Goal: Check status: Check status

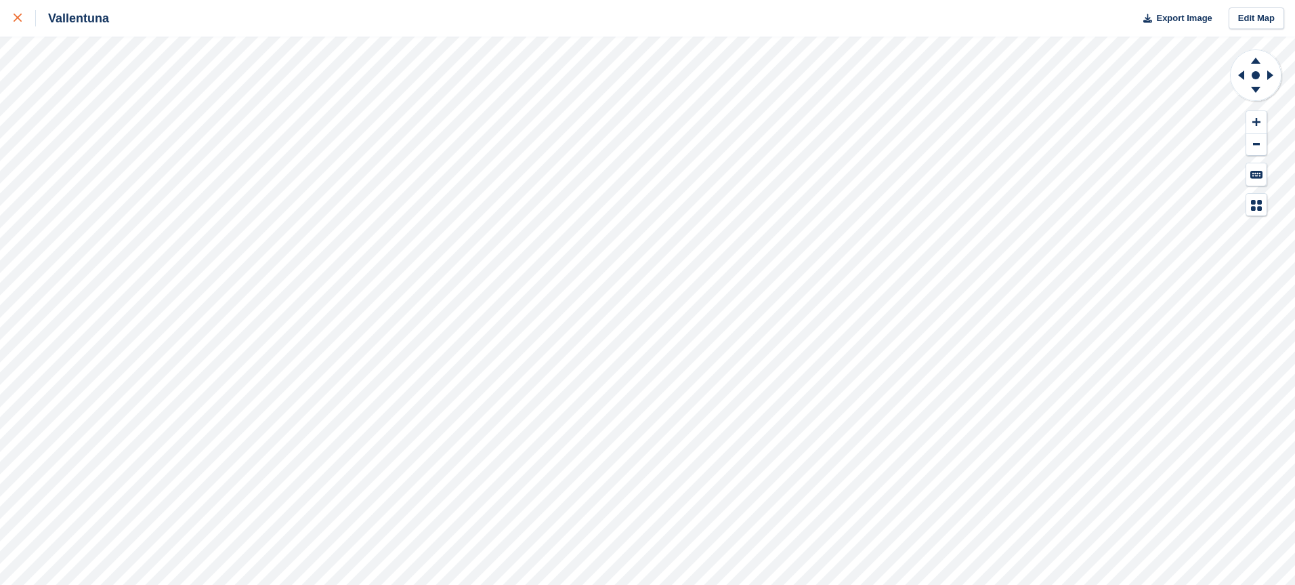
click at [26, 20] on div at bounding box center [25, 18] width 22 height 16
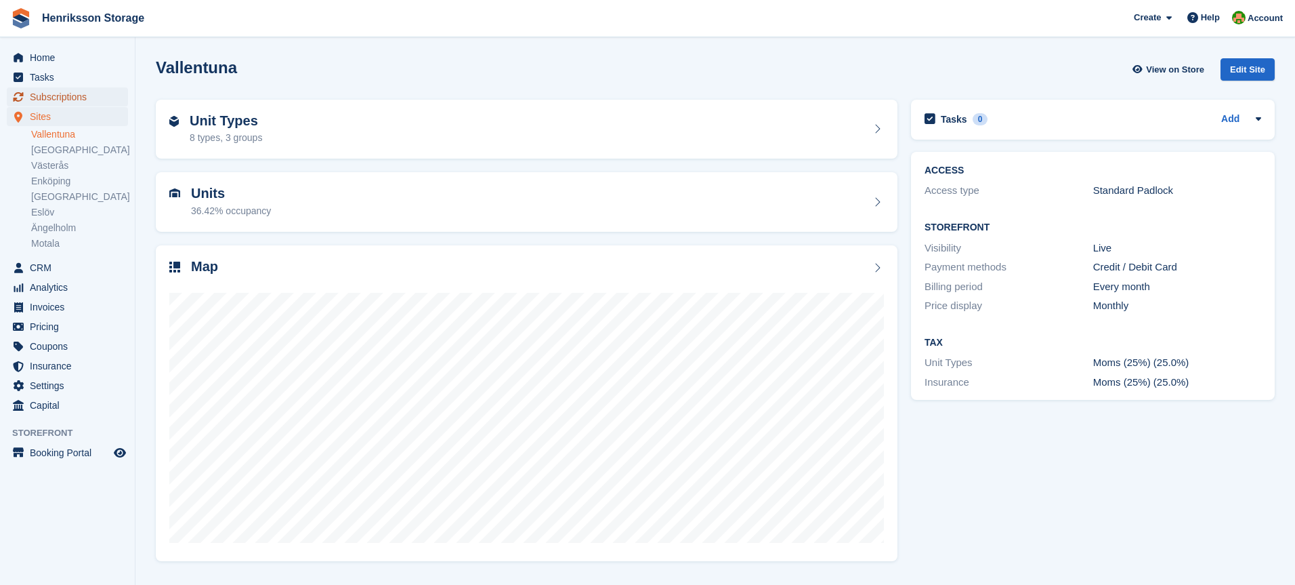
click at [57, 90] on span "Subscriptions" at bounding box center [70, 96] width 81 height 19
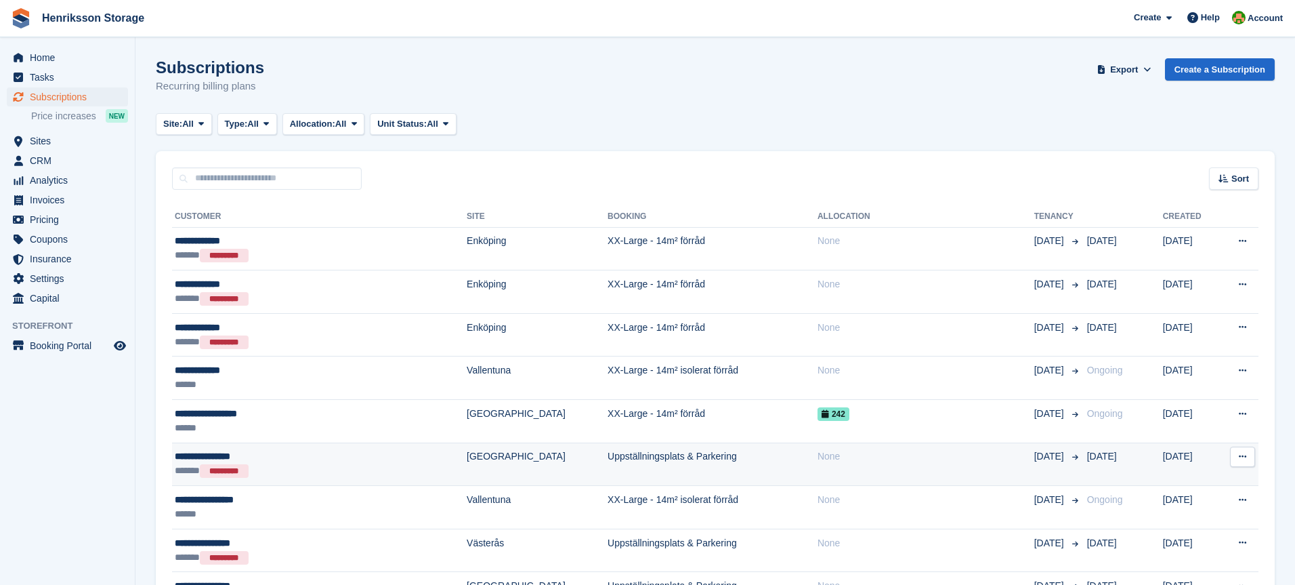
click at [301, 460] on div "**********" at bounding box center [277, 456] width 204 height 14
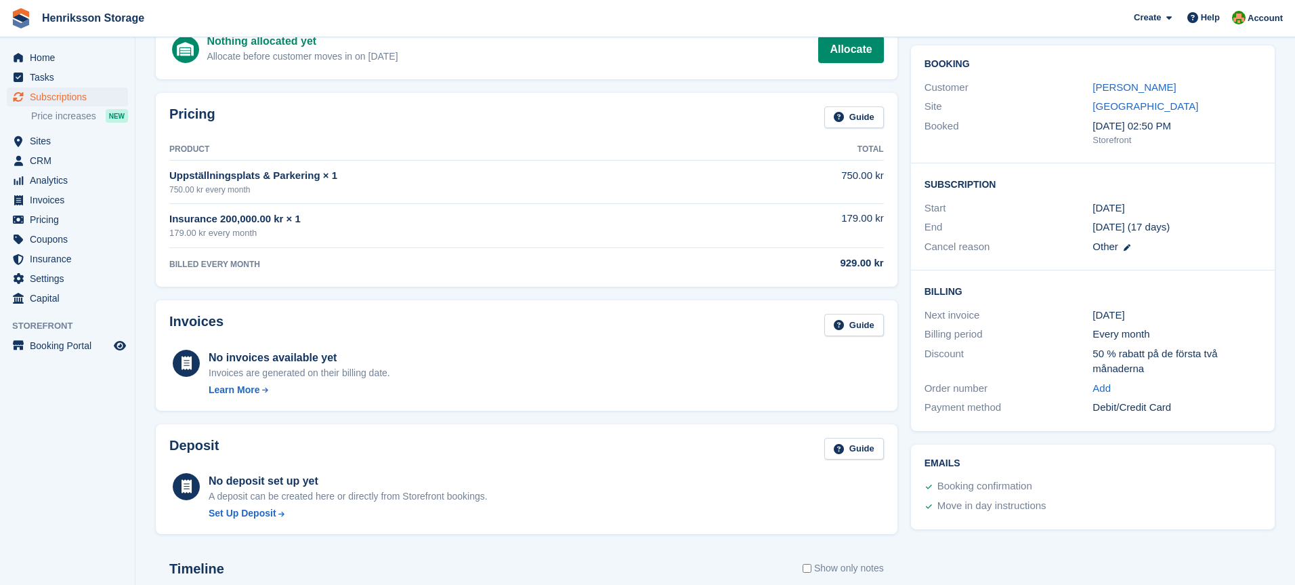
scroll to position [99, 0]
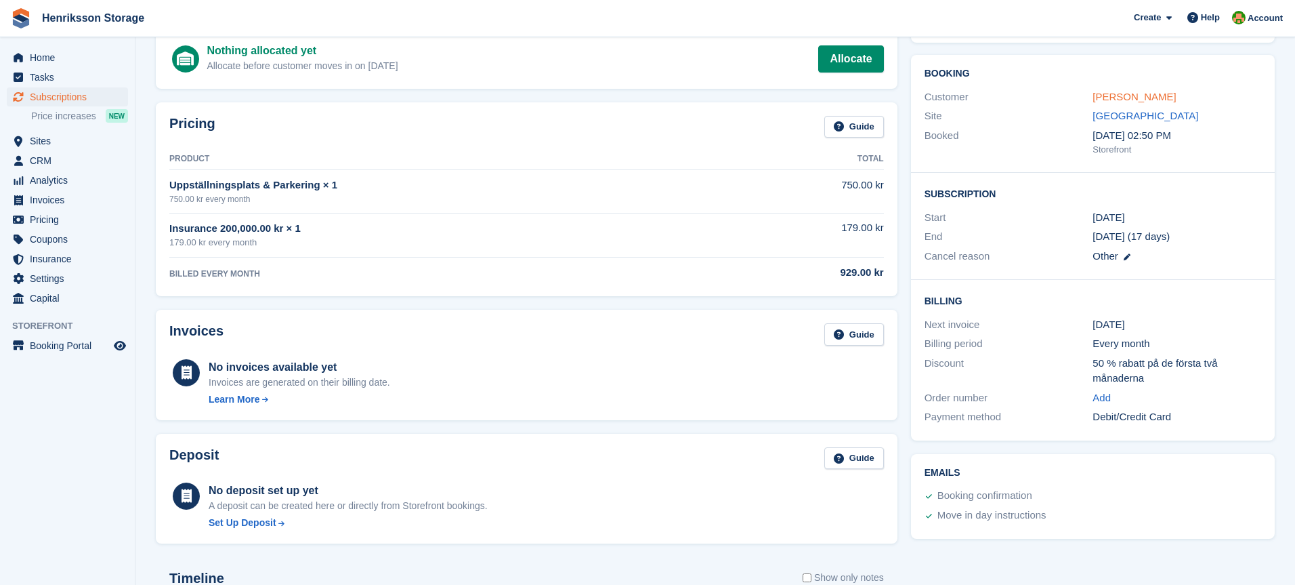
click at [1114, 96] on link "[PERSON_NAME]" at bounding box center [1134, 97] width 83 height 12
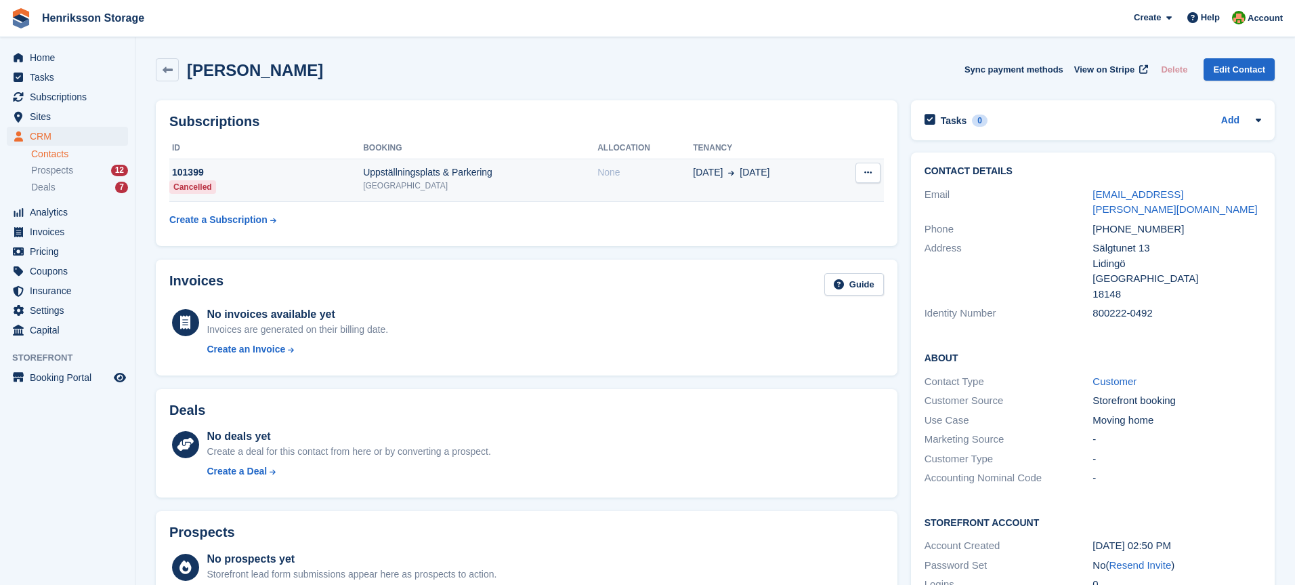
click at [418, 175] on div "Uppställningsplats & Parkering" at bounding box center [480, 172] width 234 height 14
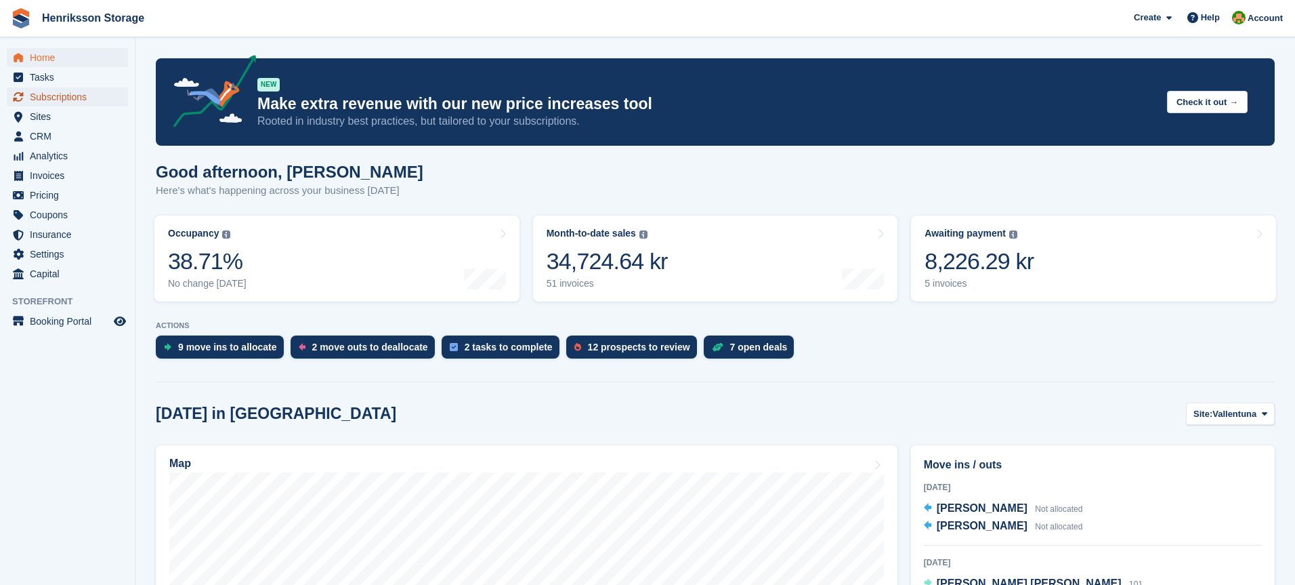
click at [44, 91] on span "Subscriptions" at bounding box center [70, 96] width 81 height 19
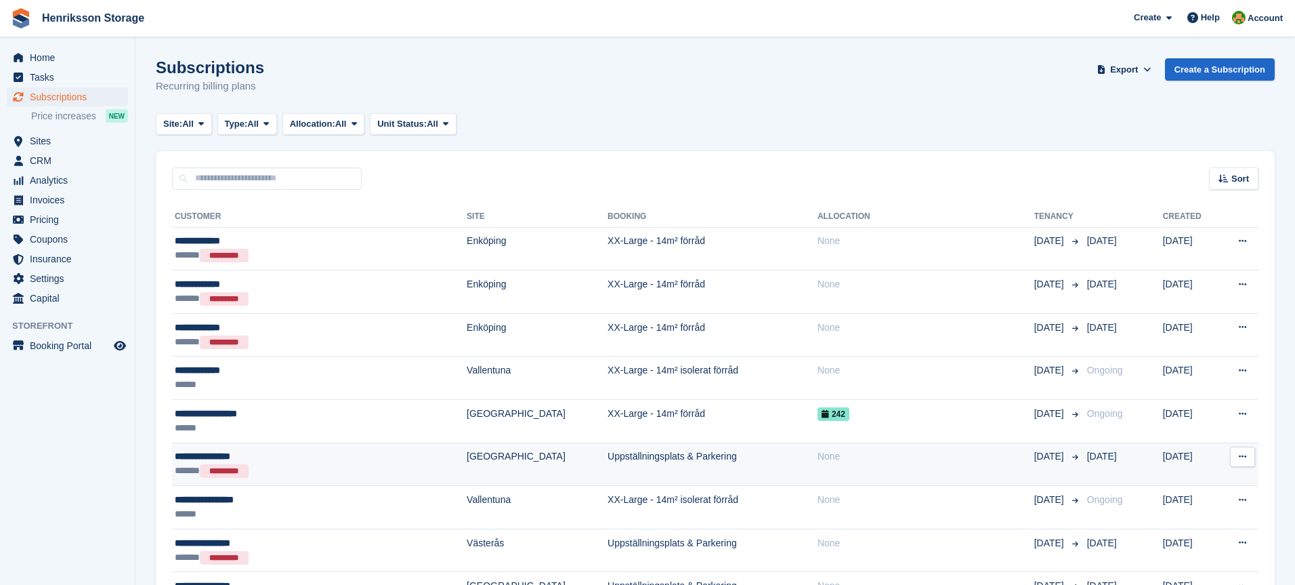
click at [268, 471] on div "****** *********" at bounding box center [277, 470] width 204 height 14
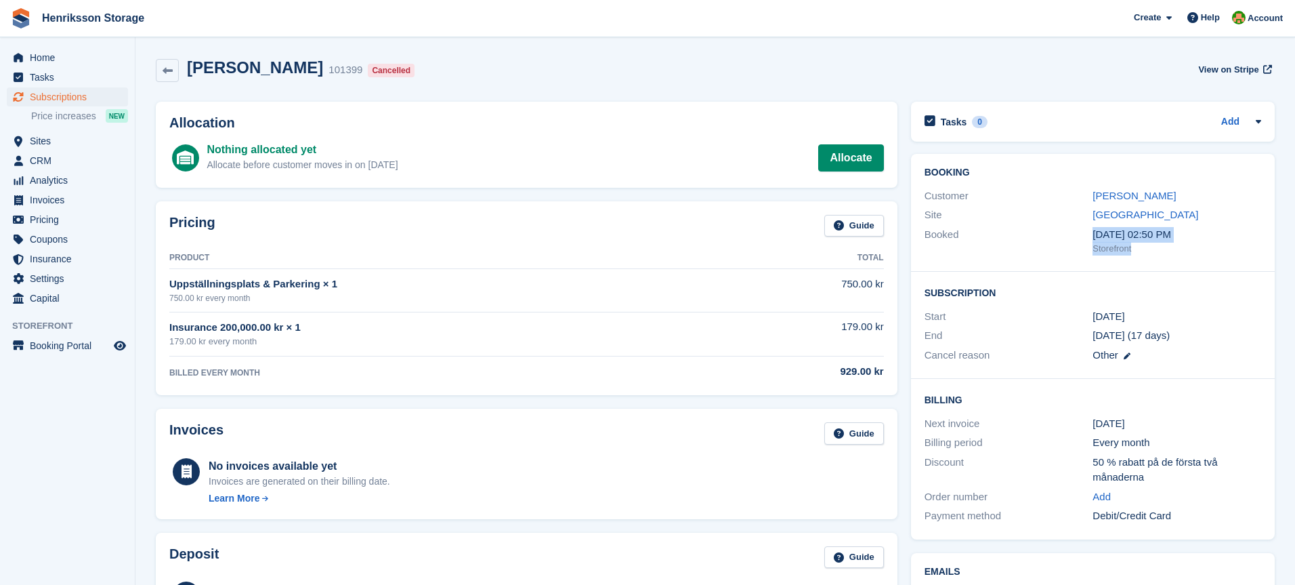
drag, startPoint x: 1142, startPoint y: 247, endPoint x: 1084, endPoint y: 239, distance: 58.2
click at [1084, 239] on div "Booked [DATE] 02:50 PM Storefront" at bounding box center [1093, 241] width 337 height 33
click at [1075, 236] on div "Booked" at bounding box center [1009, 241] width 169 height 28
click at [1243, 64] on span "View on Stripe" at bounding box center [1228, 70] width 60 height 14
